Goal: Check status: Check status

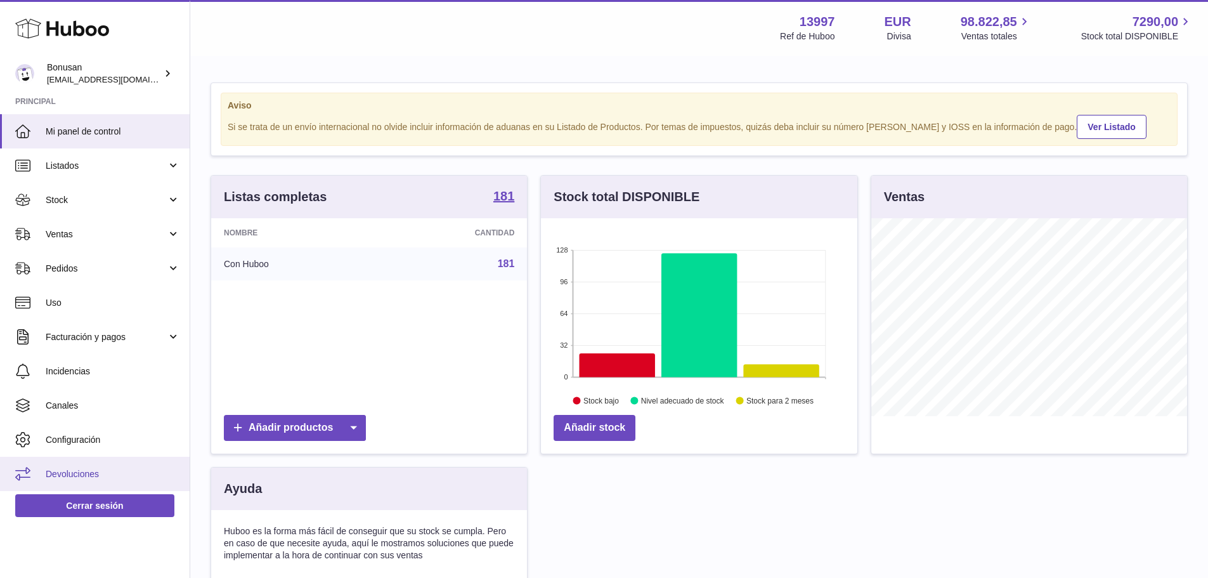
scroll to position [198, 316]
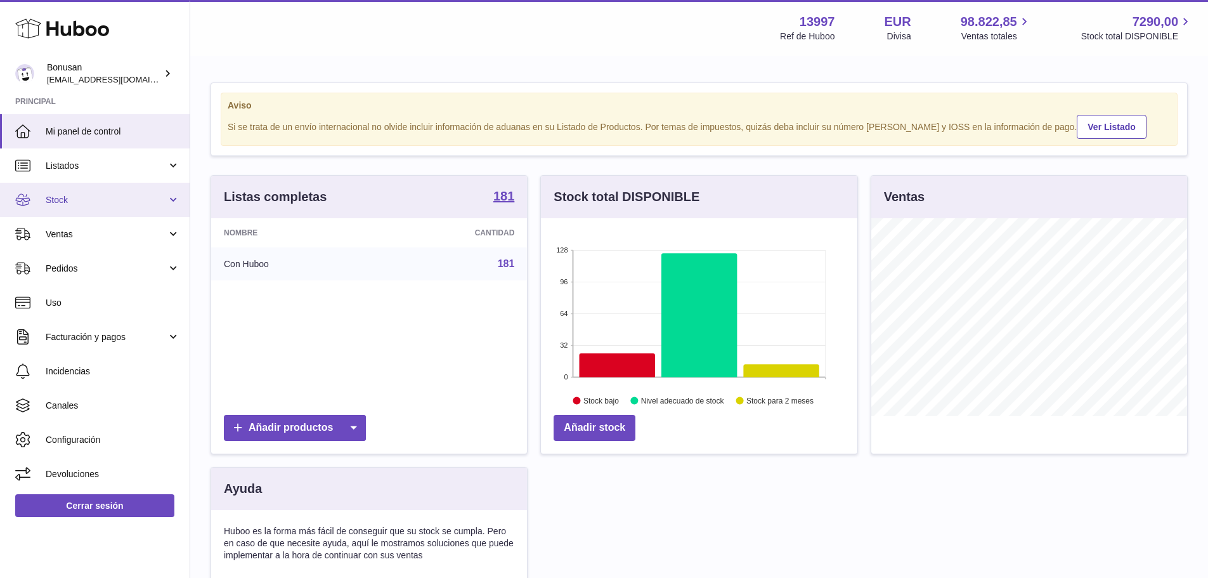
click at [171, 200] on link "Stock" at bounding box center [95, 200] width 190 height 34
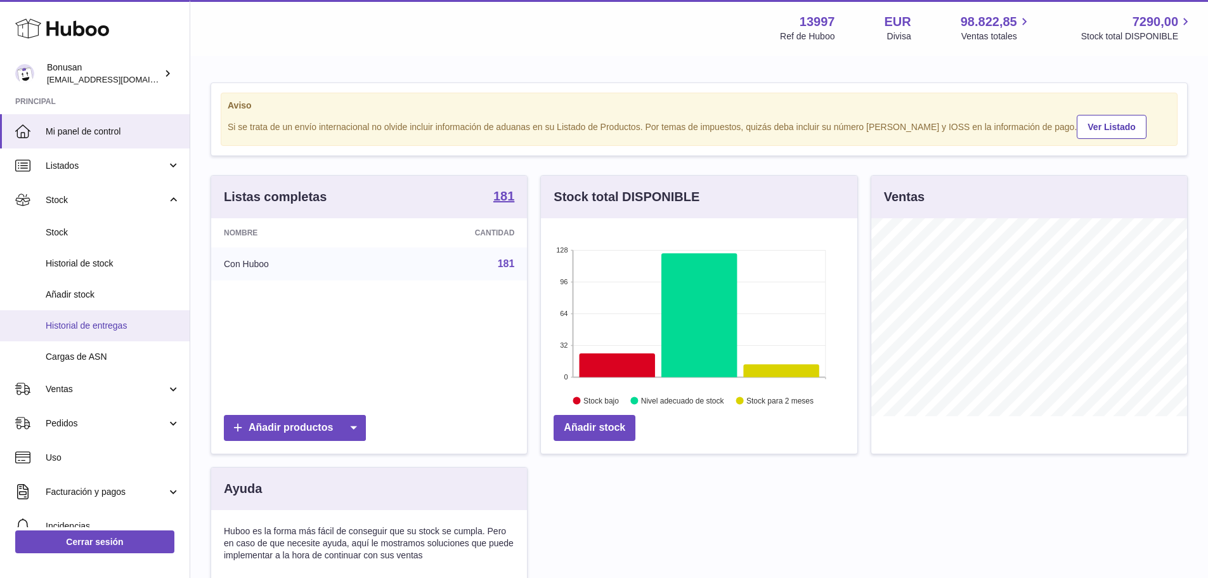
click at [97, 322] on span "Historial de entregas" at bounding box center [113, 326] width 134 height 12
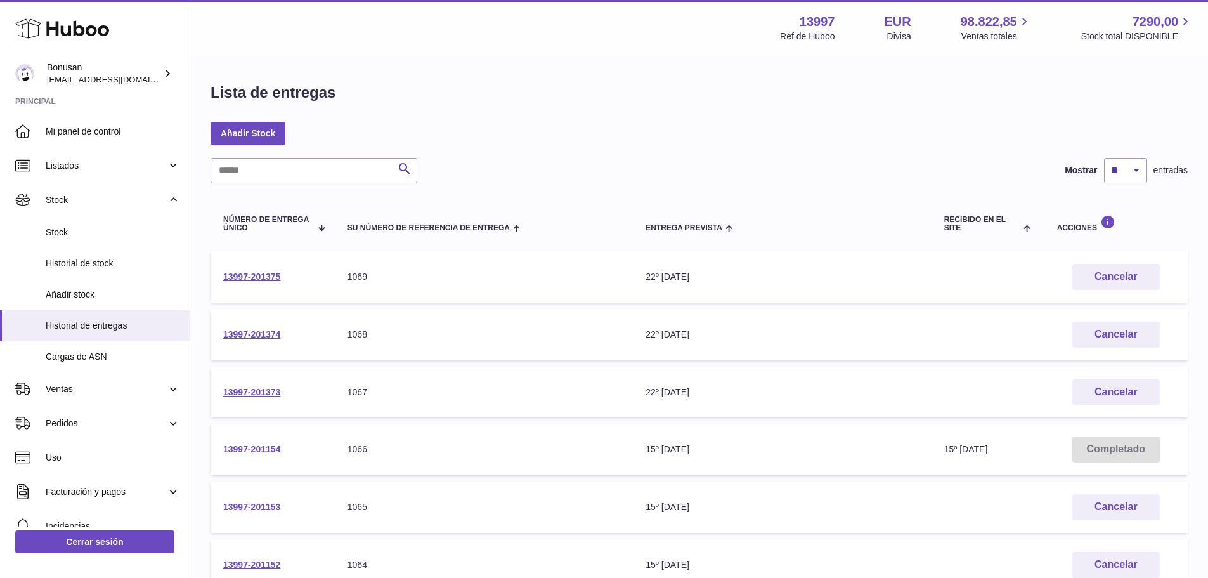
click at [256, 449] on link "13997-201154" at bounding box center [251, 449] width 57 height 10
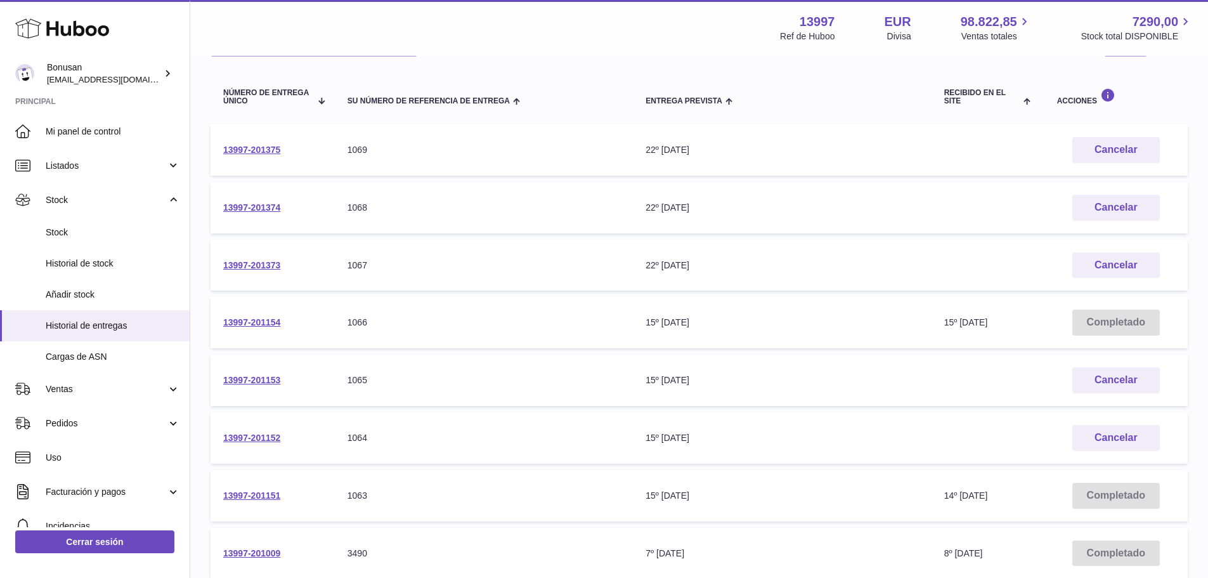
scroll to position [254, 0]
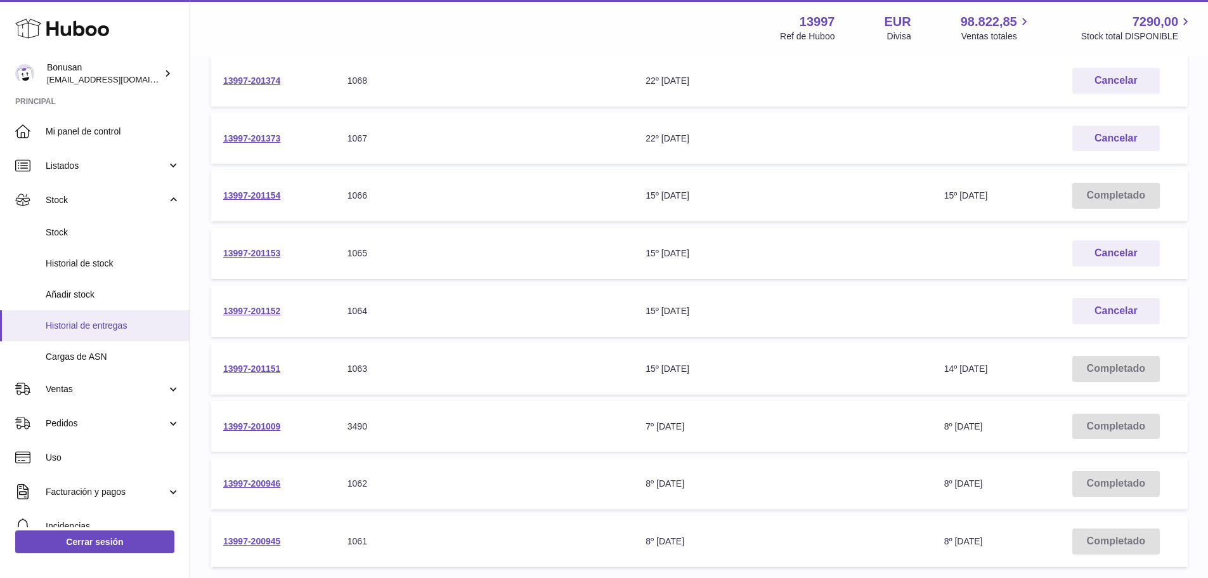
click at [68, 327] on span "Historial de entregas" at bounding box center [113, 326] width 134 height 12
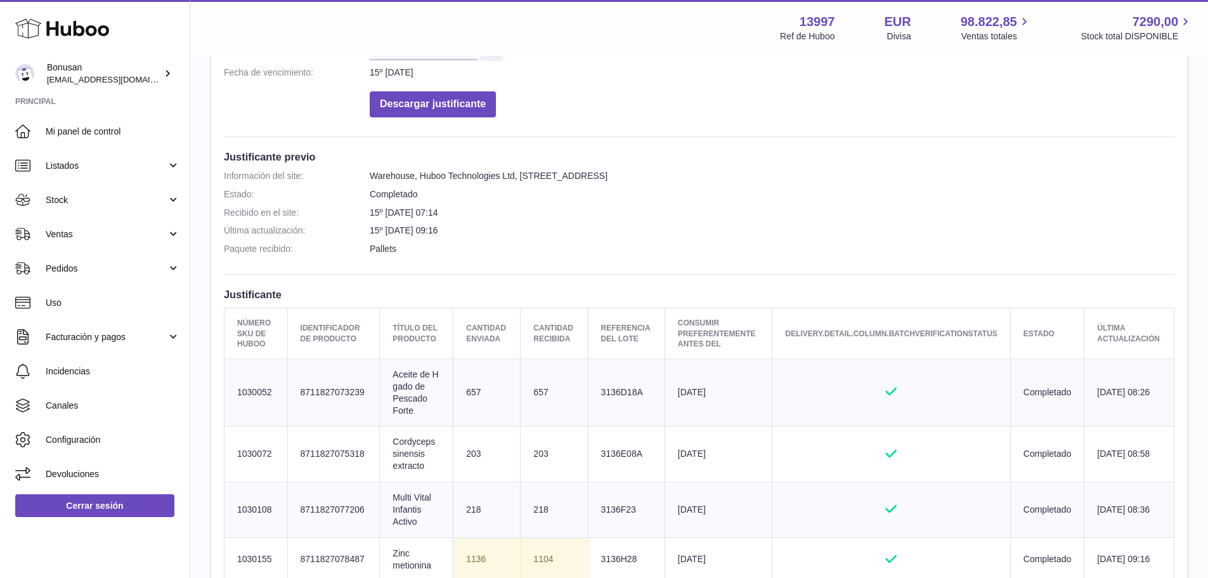
scroll to position [312, 0]
